Goal: Complete application form

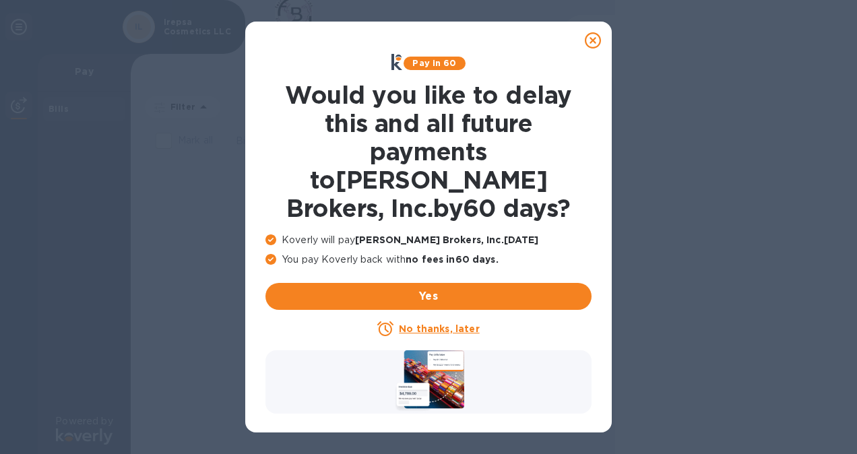
click at [439, 323] on u "No thanks, later" at bounding box center [439, 328] width 80 height 11
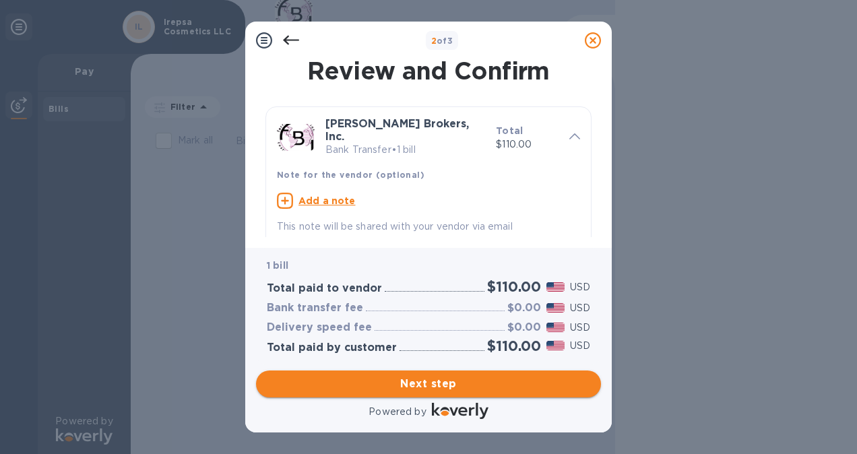
click at [439, 381] on span "Next step" at bounding box center [428, 384] width 323 height 16
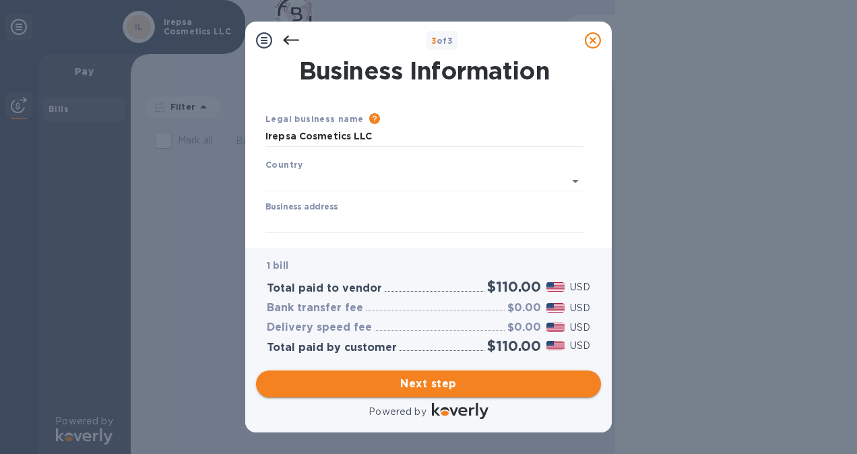
type input "[GEOGRAPHIC_DATA]"
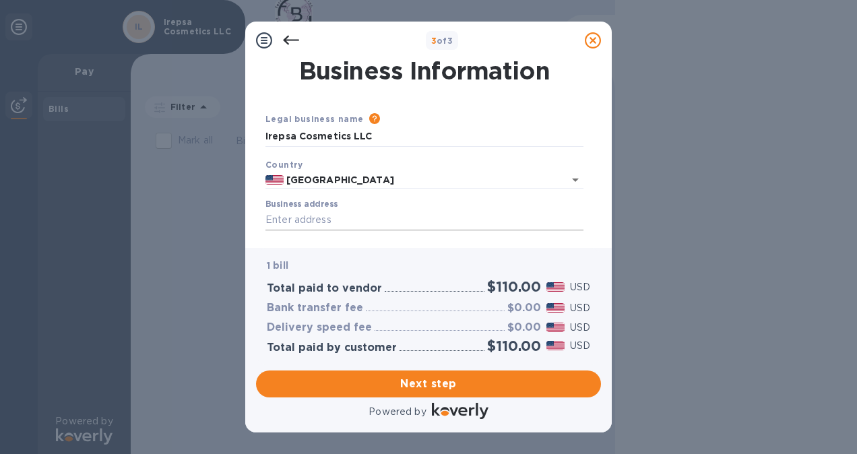
click at [366, 220] on input "Business address" at bounding box center [425, 220] width 318 height 20
type input "6935 Camino Maquiladora"
type input "[GEOGRAPHIC_DATA]"
type input "CA"
type input "92154"
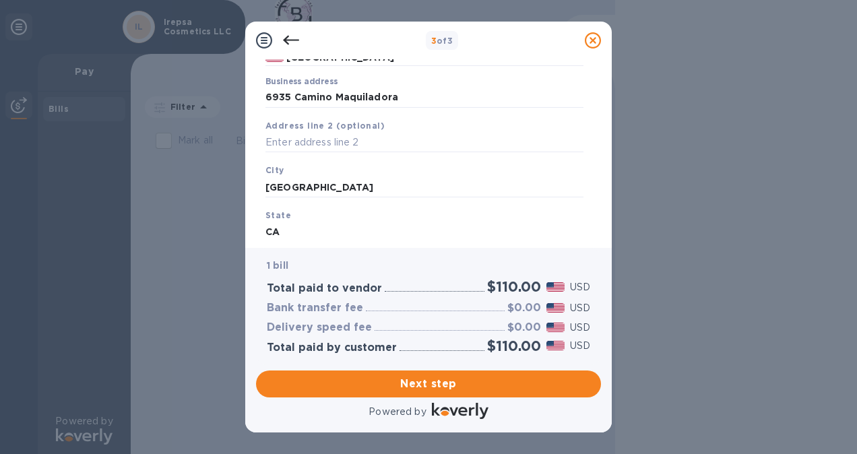
scroll to position [125, 0]
click at [431, 97] on input "6935 Camino Maquiladora" at bounding box center [425, 96] width 318 height 20
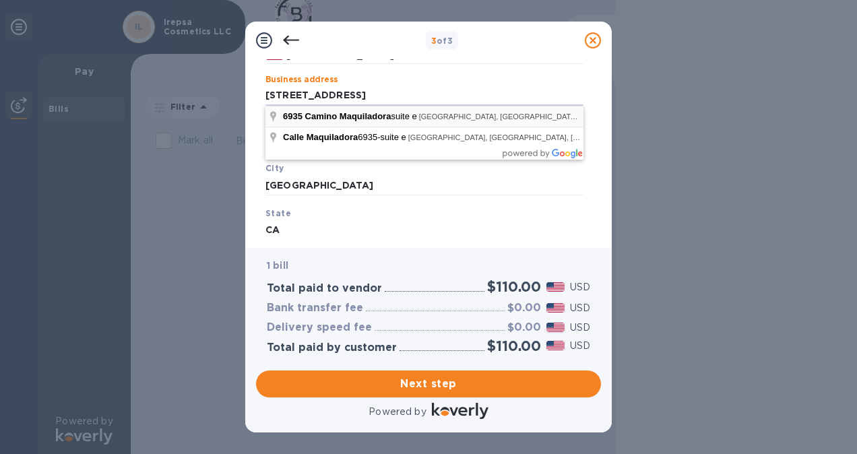
type input "6935 Camino Maquiladora"
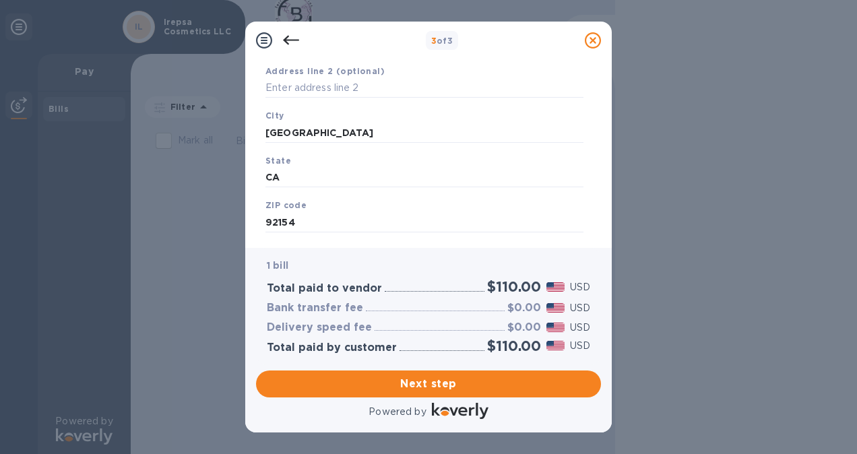
scroll to position [205, 0]
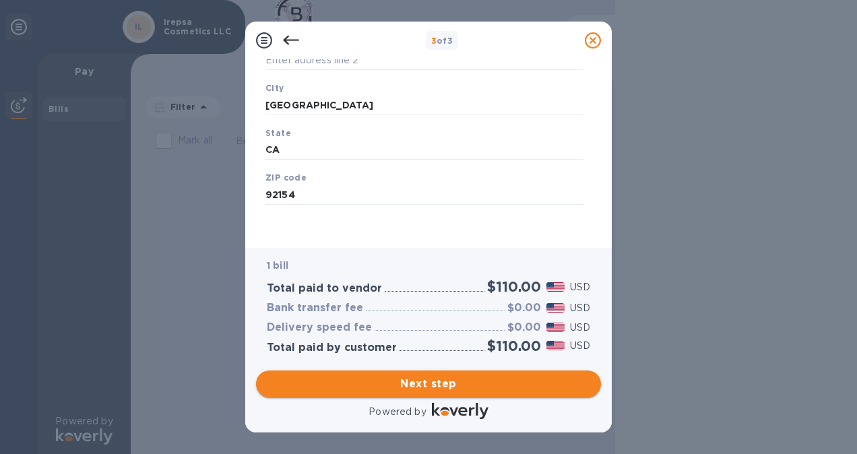
click at [464, 382] on span "Next step" at bounding box center [428, 384] width 323 height 16
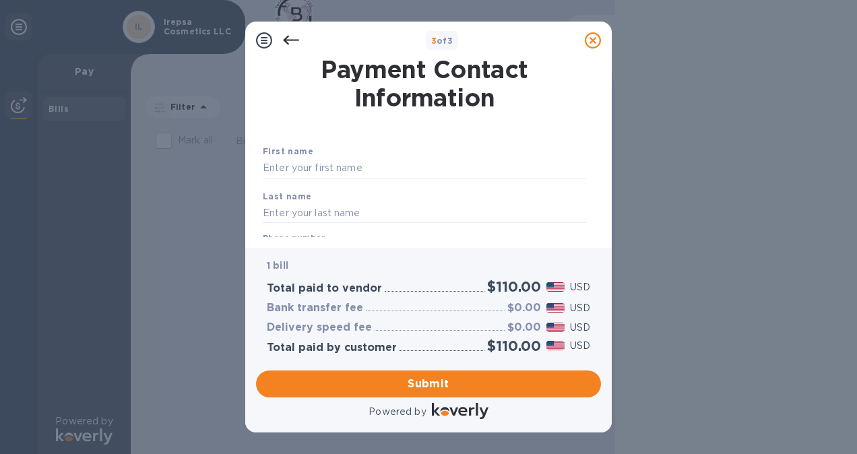
scroll to position [1, 0]
click at [400, 160] on input "text" at bounding box center [424, 168] width 323 height 20
type input "[PERSON_NAME]"
click at [279, 210] on input "text" at bounding box center [424, 213] width 323 height 20
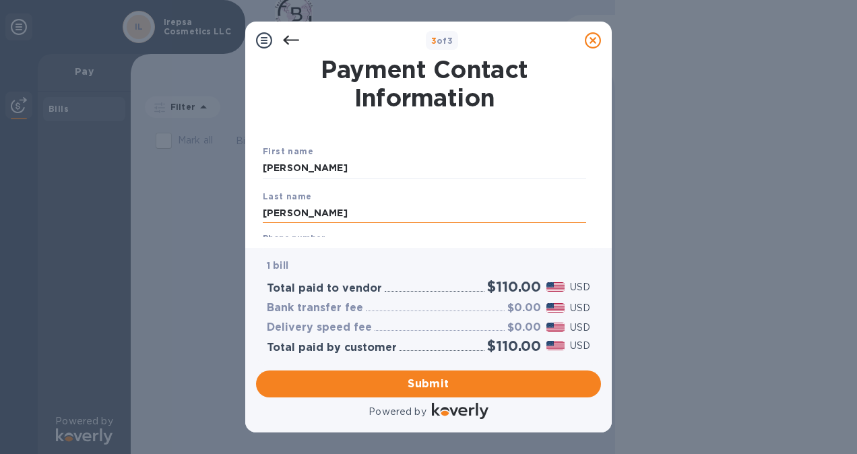
type input "[PERSON_NAME]"
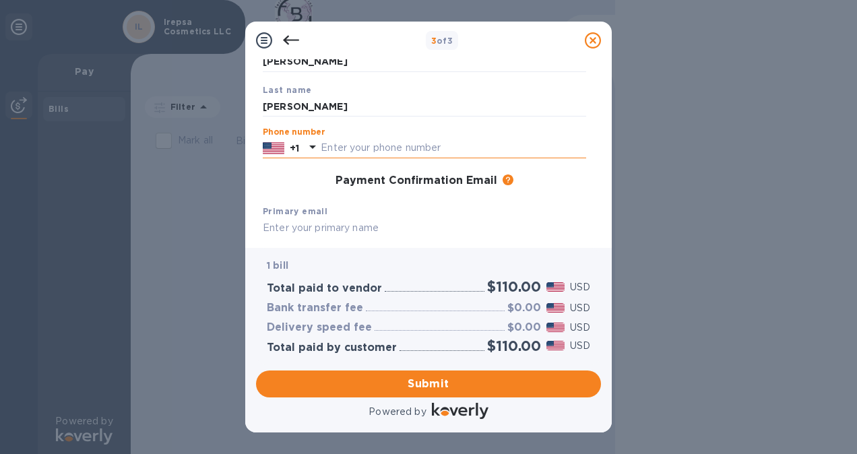
click at [346, 148] on input "text" at bounding box center [454, 148] width 266 height 20
type input "6196710061"
click at [328, 175] on div "Payment Confirmation Email The added email addresses will be used to send the p…" at bounding box center [424, 181] width 323 height 13
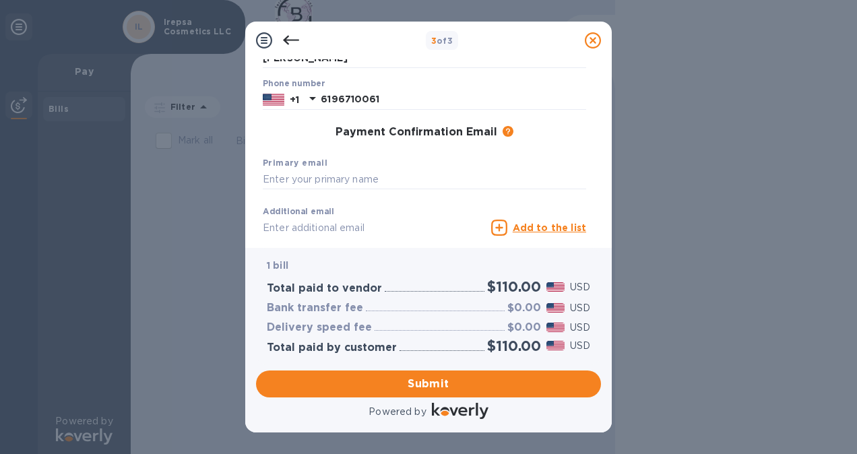
scroll to position [155, 0]
click at [356, 183] on input "text" at bounding box center [424, 181] width 323 height 20
type input "[EMAIL_ADDRESS][DOMAIN_NAME]"
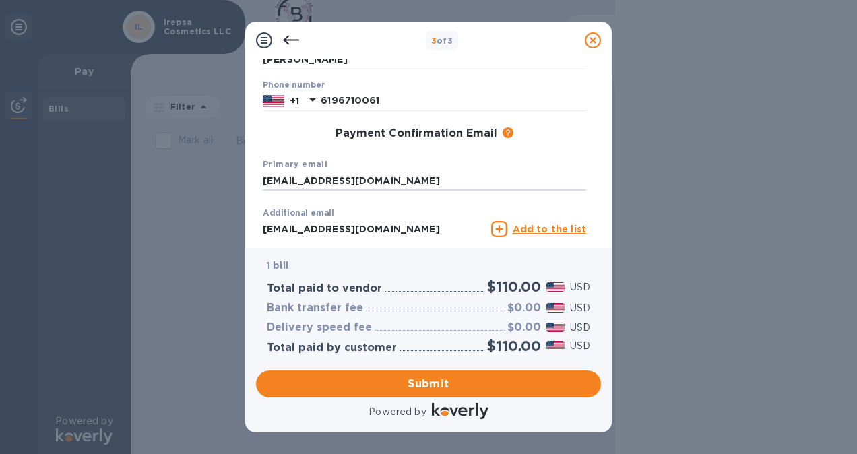
click at [431, 230] on input "[EMAIL_ADDRESS][DOMAIN_NAME]" at bounding box center [374, 229] width 223 height 20
type input "i"
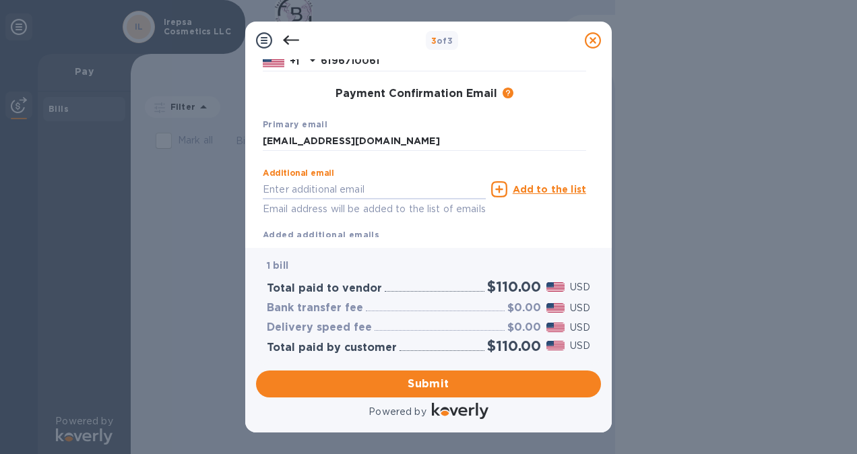
scroll to position [194, 0]
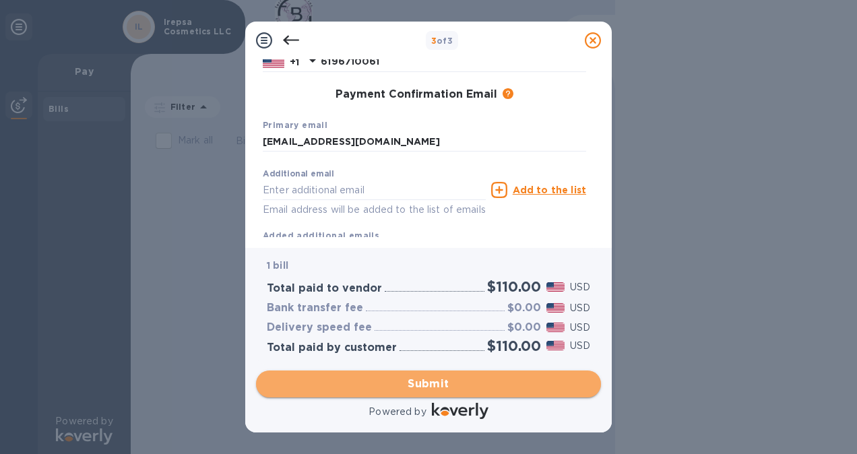
click at [484, 379] on span "Submit" at bounding box center [428, 384] width 323 height 16
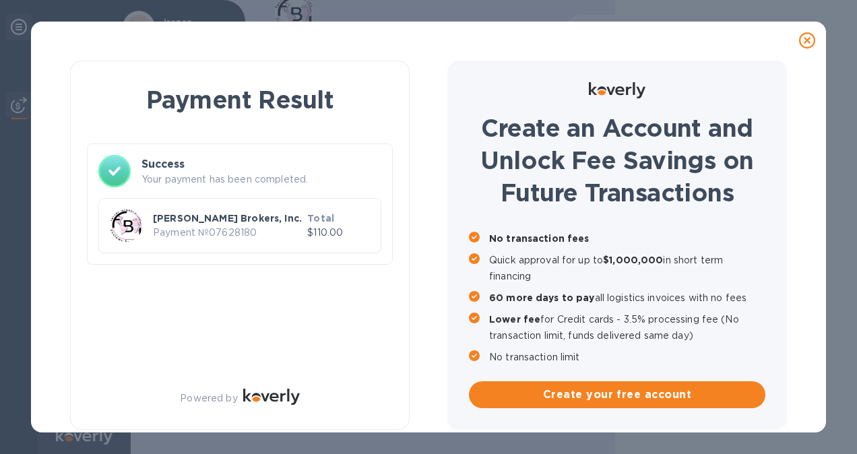
scroll to position [1, 0]
